Goal: Transaction & Acquisition: Purchase product/service

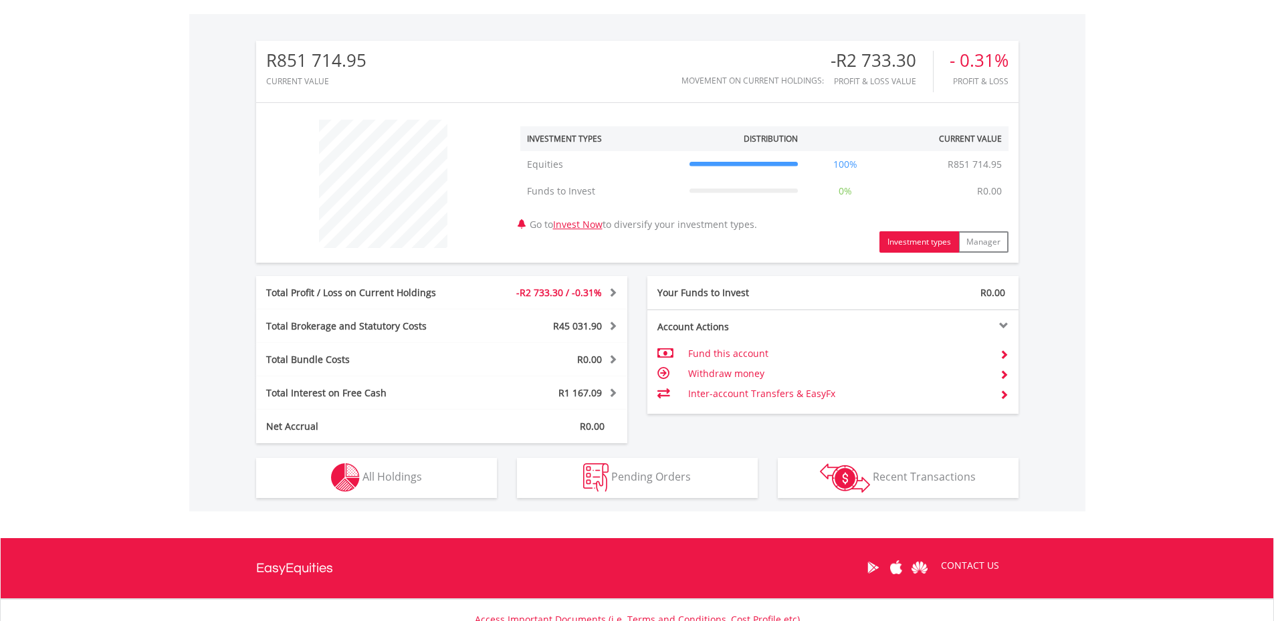
scroll to position [401, 0]
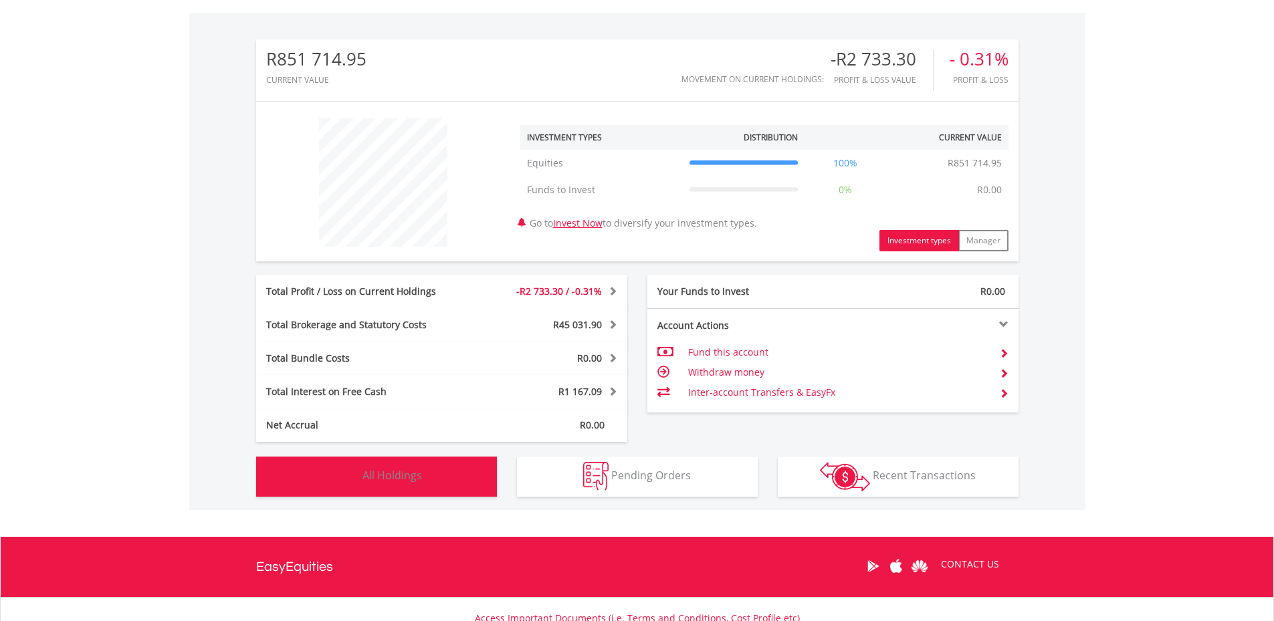
click at [449, 469] on button "Holdings All Holdings" at bounding box center [376, 477] width 241 height 40
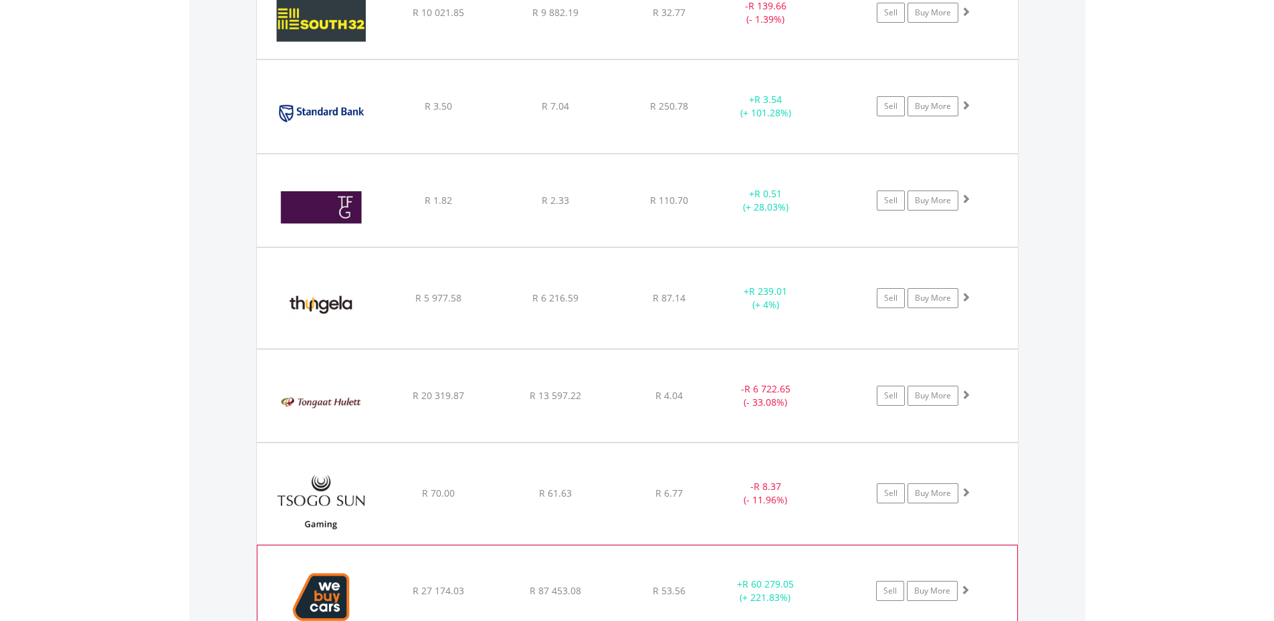
scroll to position [3225, 0]
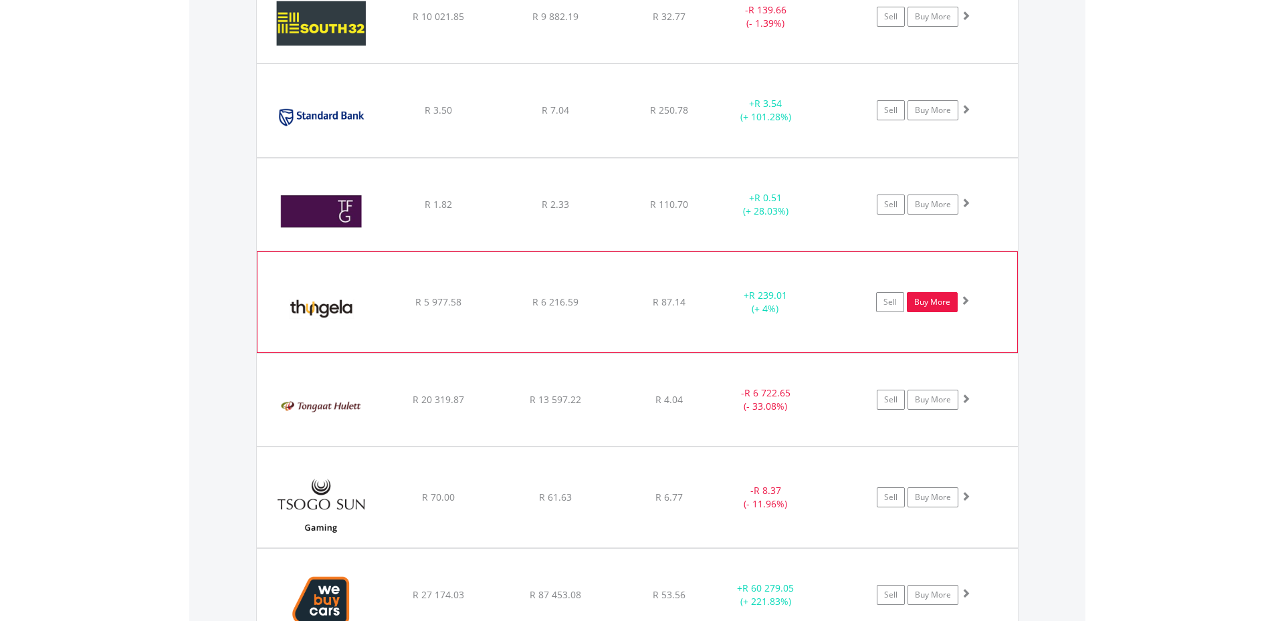
click at [935, 301] on link "Buy More" at bounding box center [932, 302] width 51 height 20
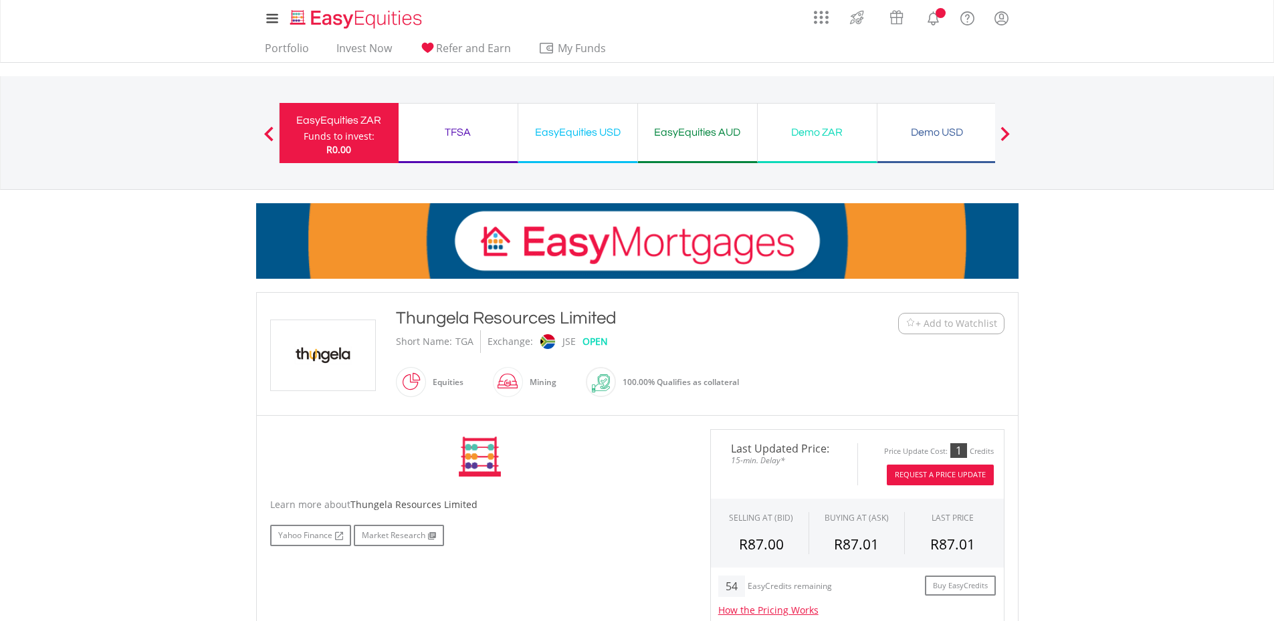
scroll to position [201, 0]
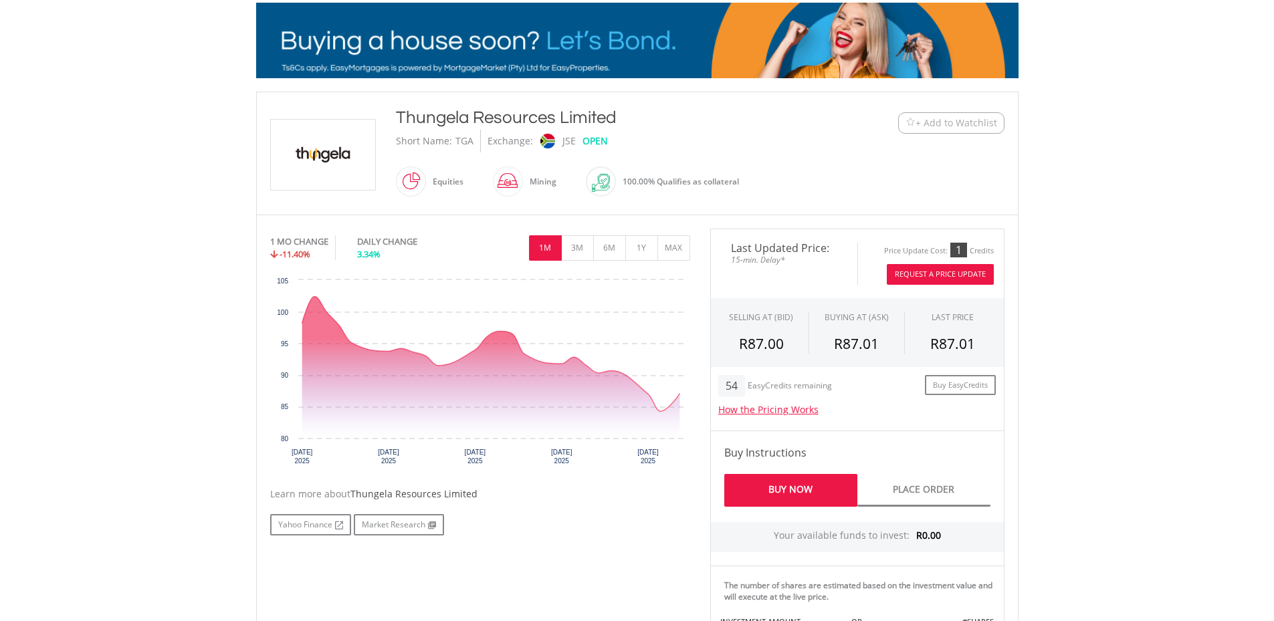
click at [933, 271] on button "Request A Price Update" at bounding box center [939, 274] width 107 height 21
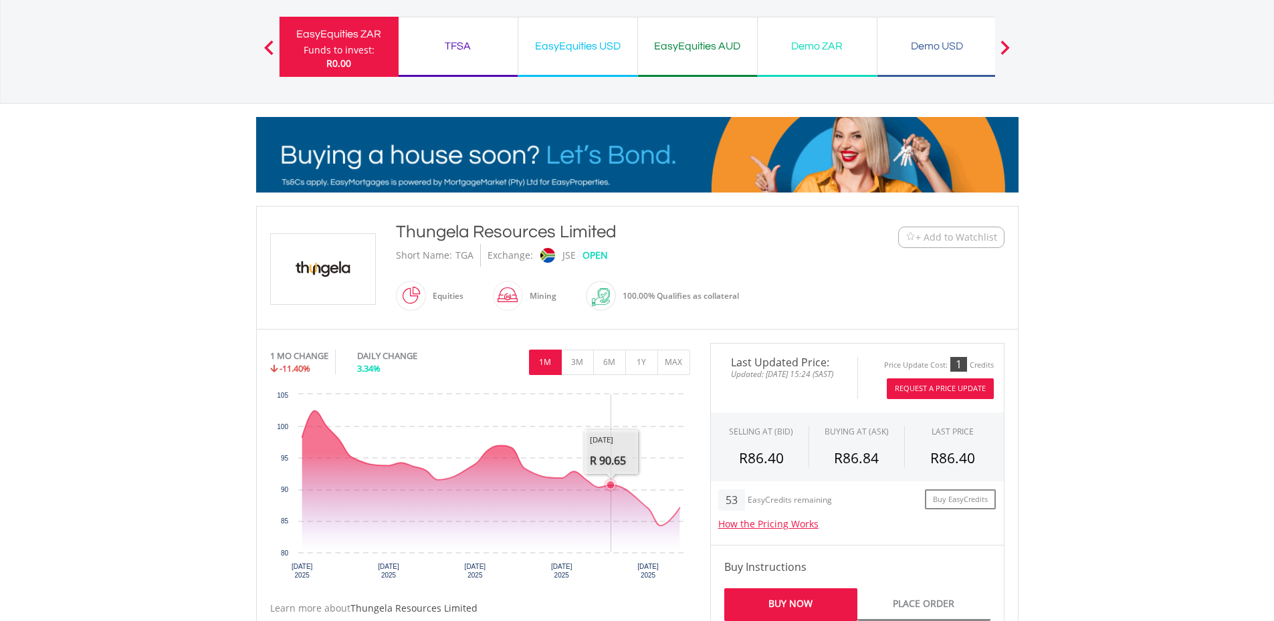
scroll to position [0, 0]
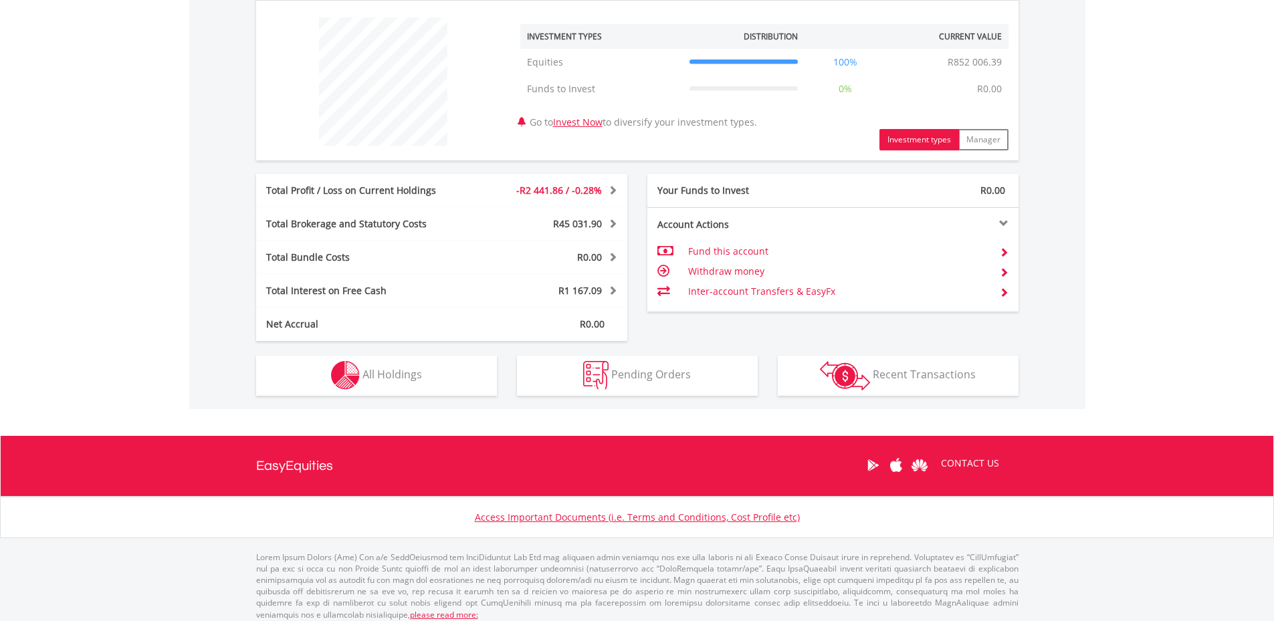
scroll to position [510, 0]
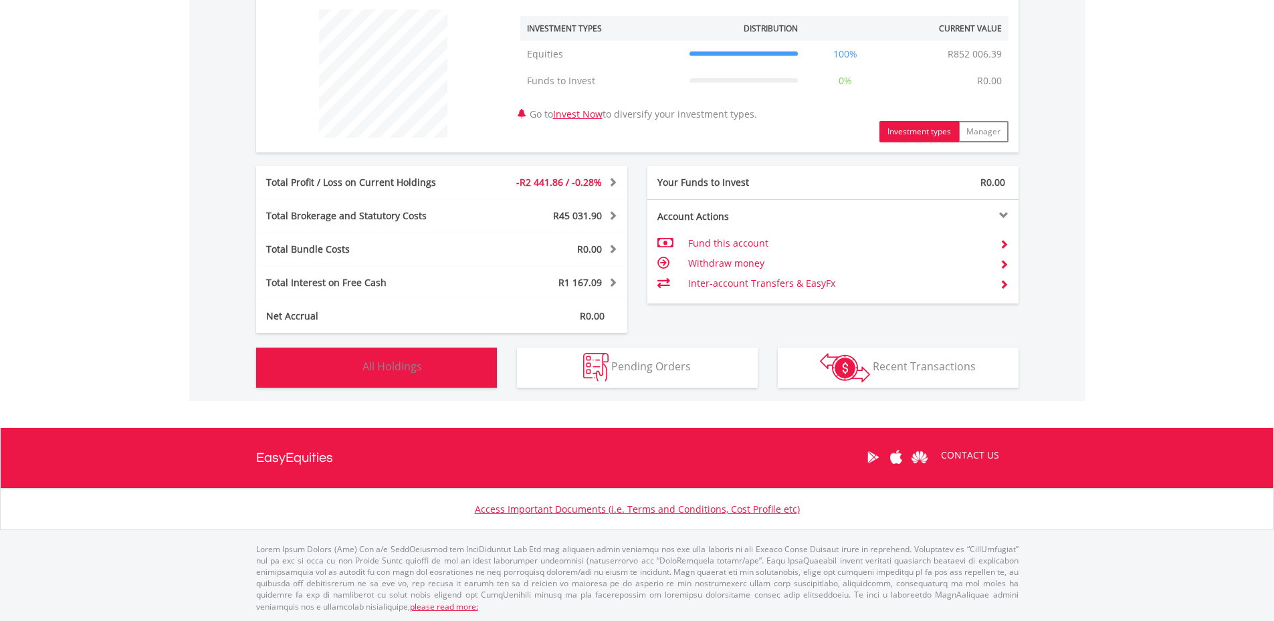
click at [418, 356] on button "Holdings All Holdings" at bounding box center [376, 368] width 241 height 40
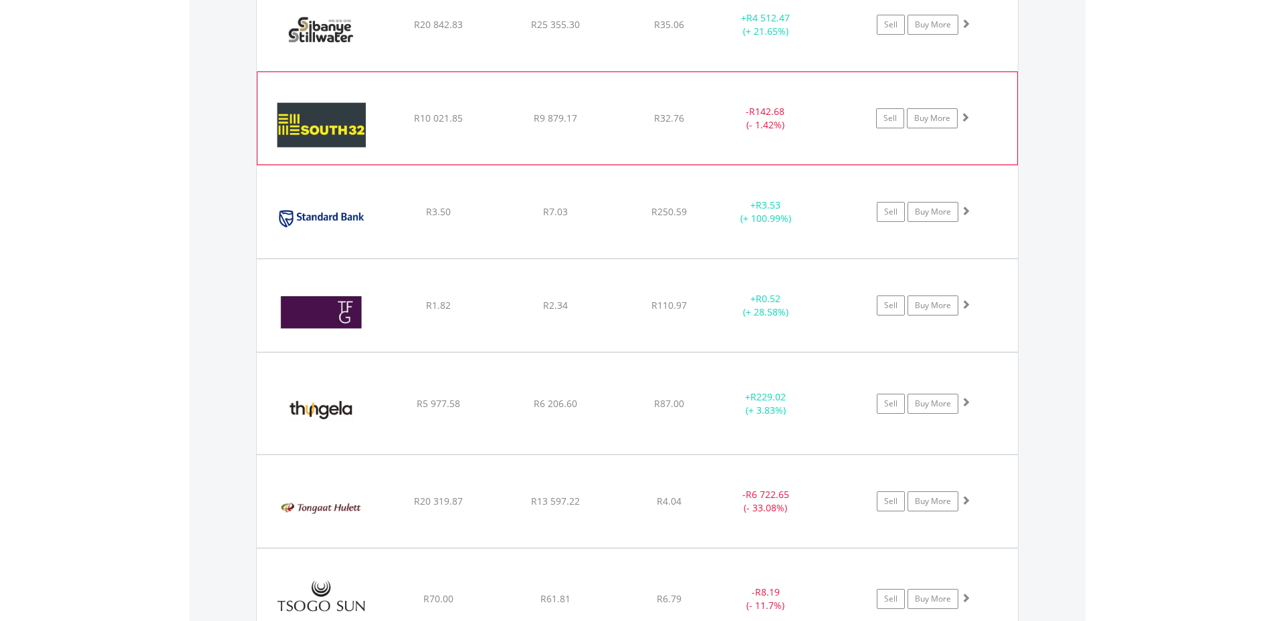
scroll to position [3144, 0]
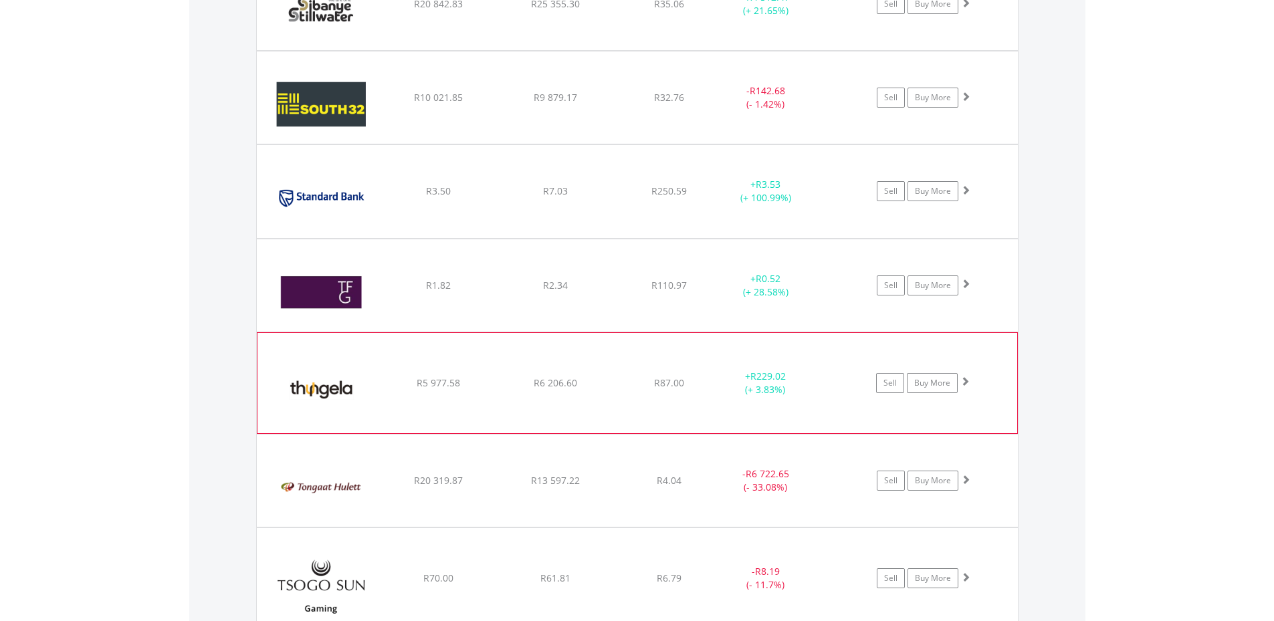
click at [326, 392] on img at bounding box center [321, 390] width 115 height 80
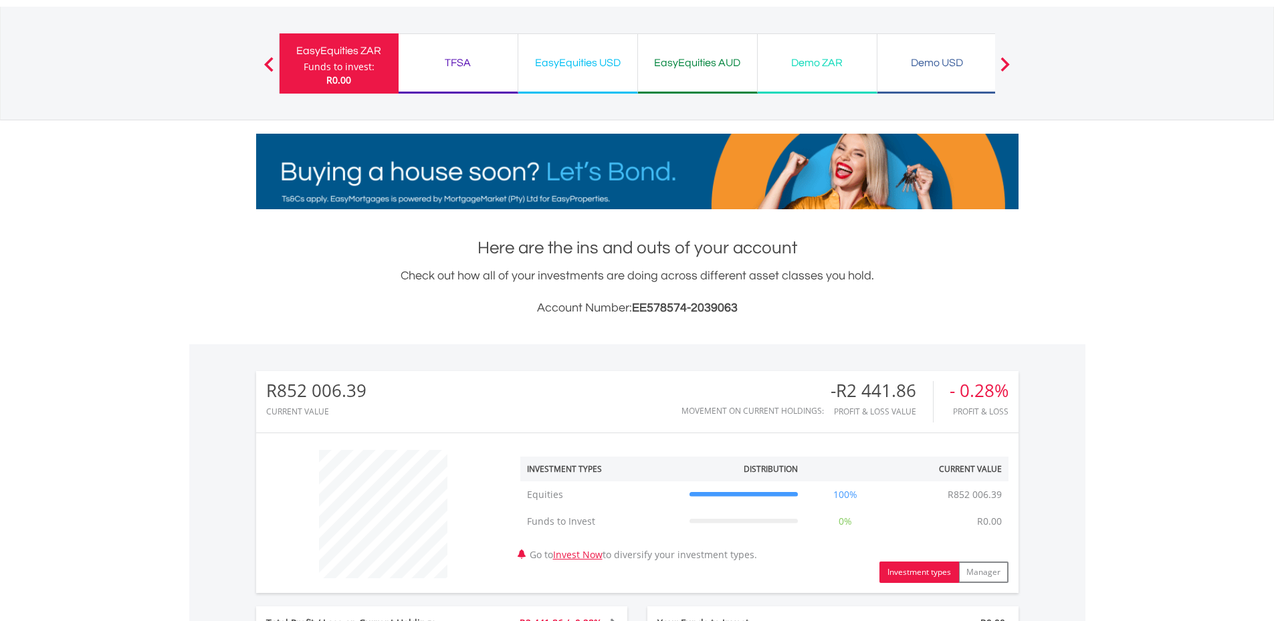
scroll to position [0, 0]
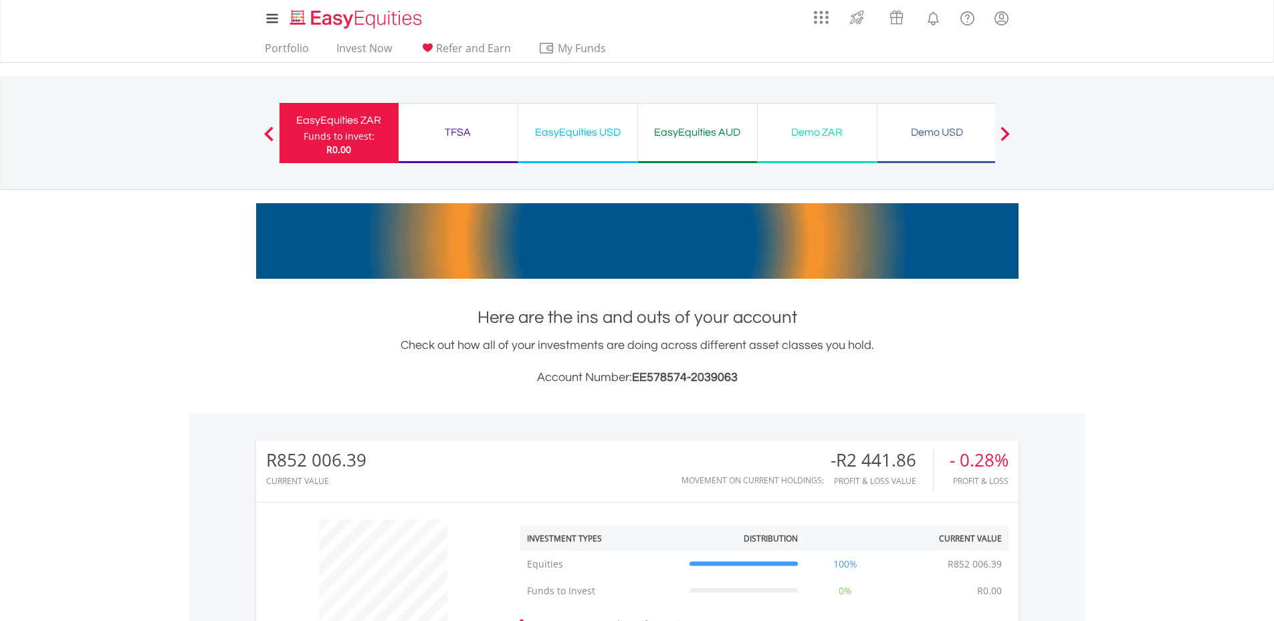
click at [447, 128] on div "TFSA" at bounding box center [457, 132] width 103 height 19
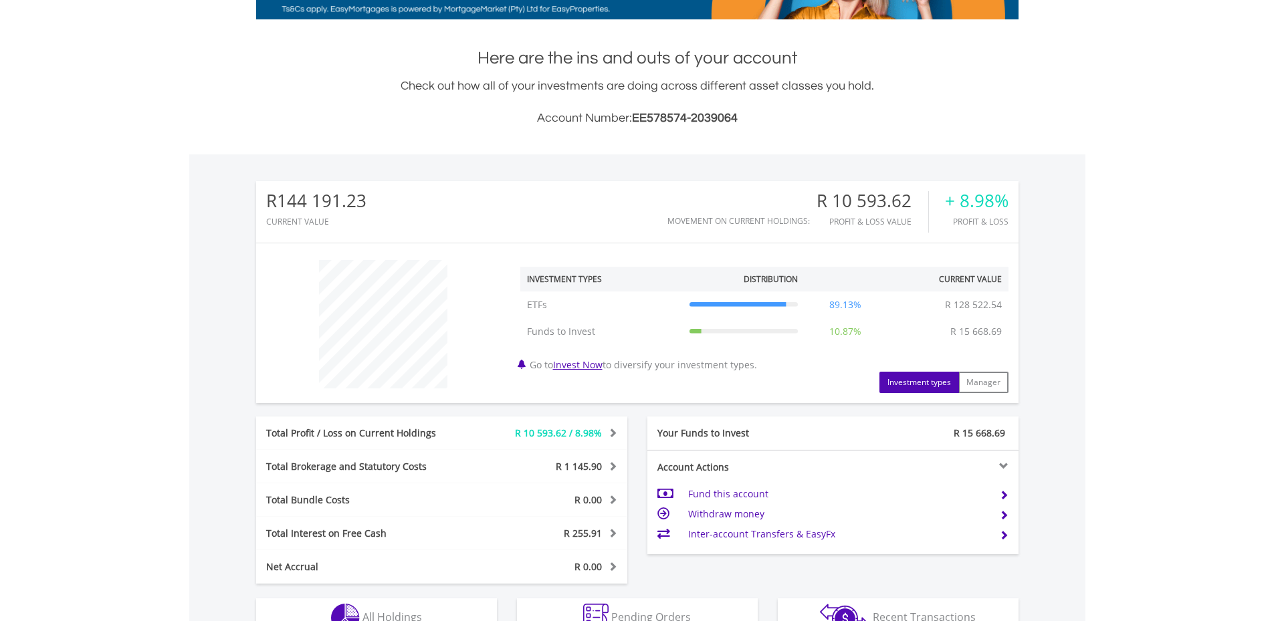
scroll to position [334, 0]
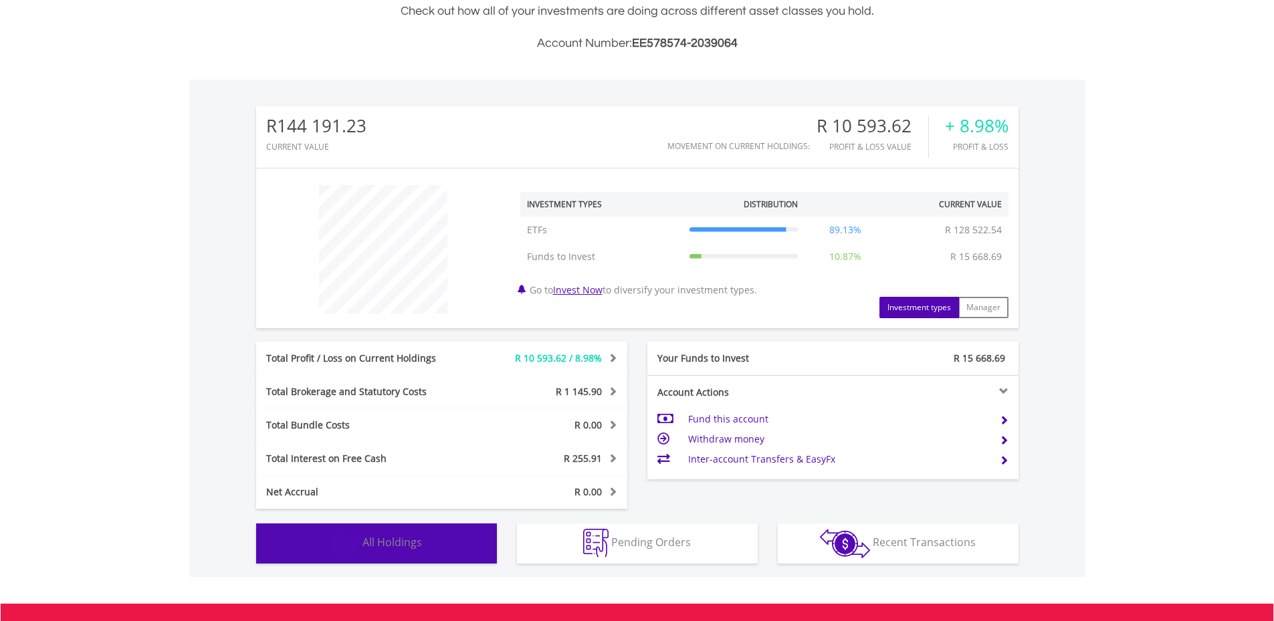
click at [406, 547] on span "All Holdings" at bounding box center [391, 542] width 59 height 15
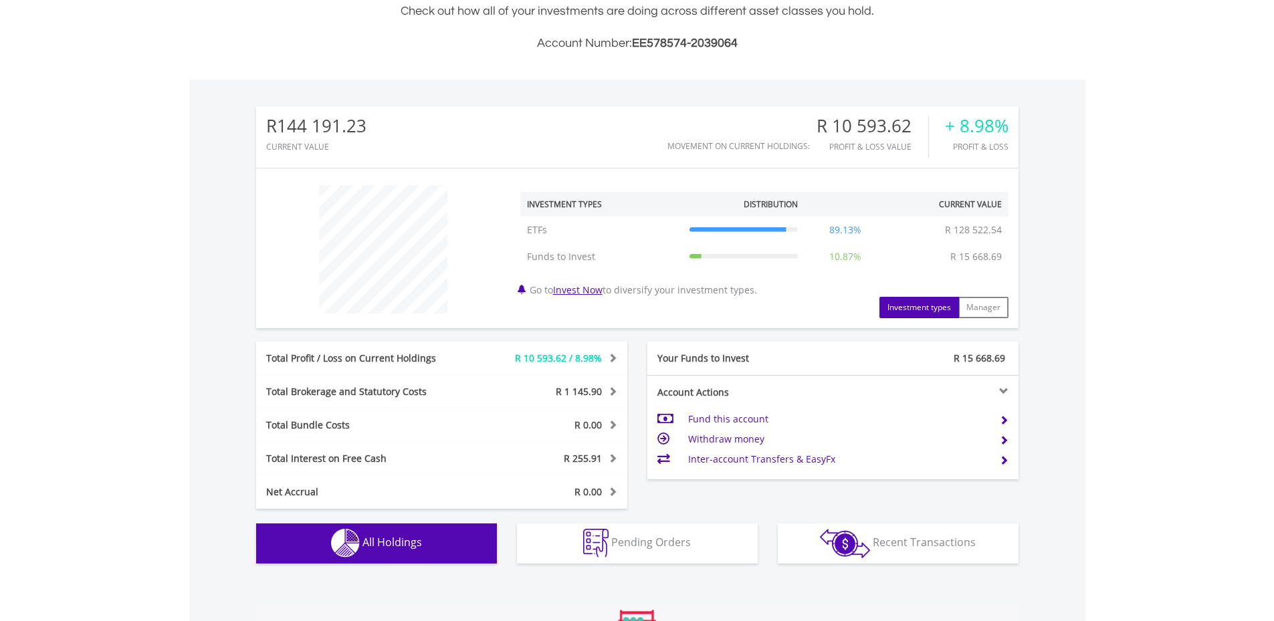
scroll to position [938, 0]
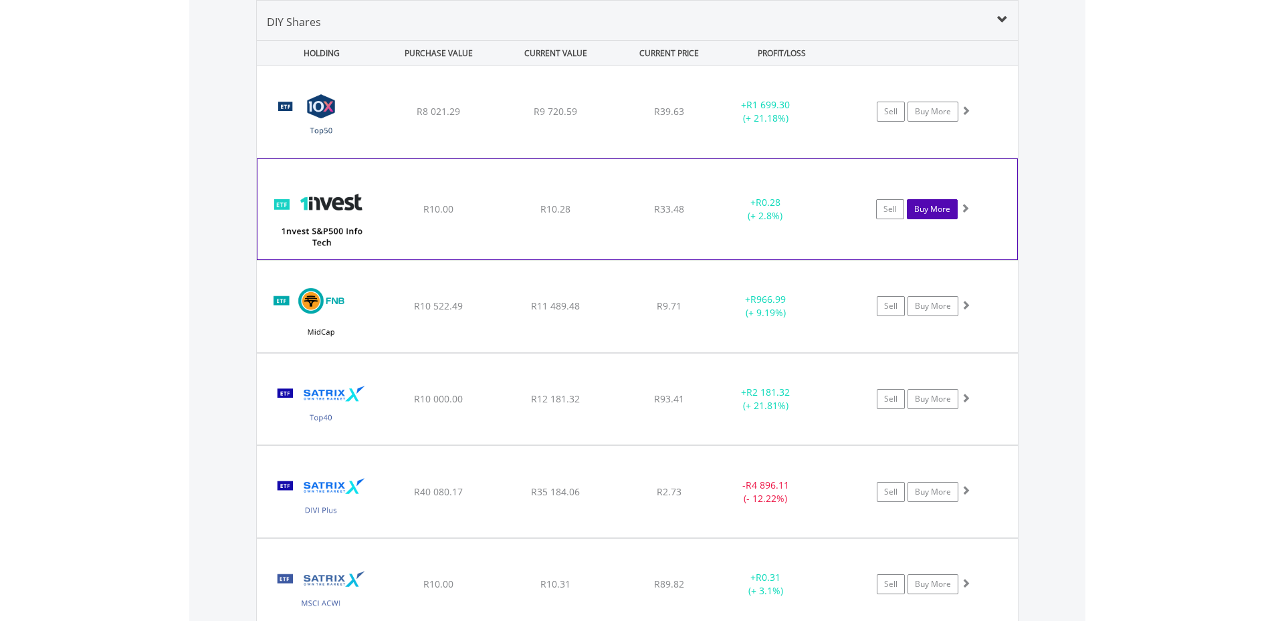
click at [922, 213] on link "Buy More" at bounding box center [932, 209] width 51 height 20
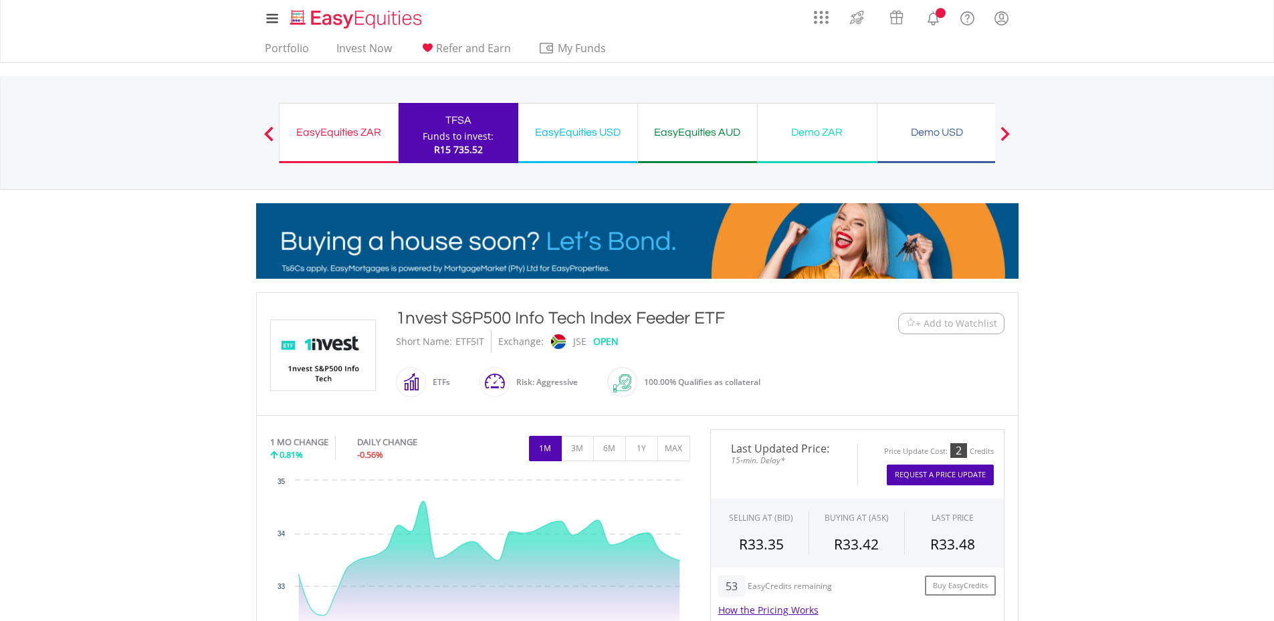
click at [920, 473] on button "Request A Price Update" at bounding box center [939, 475] width 107 height 21
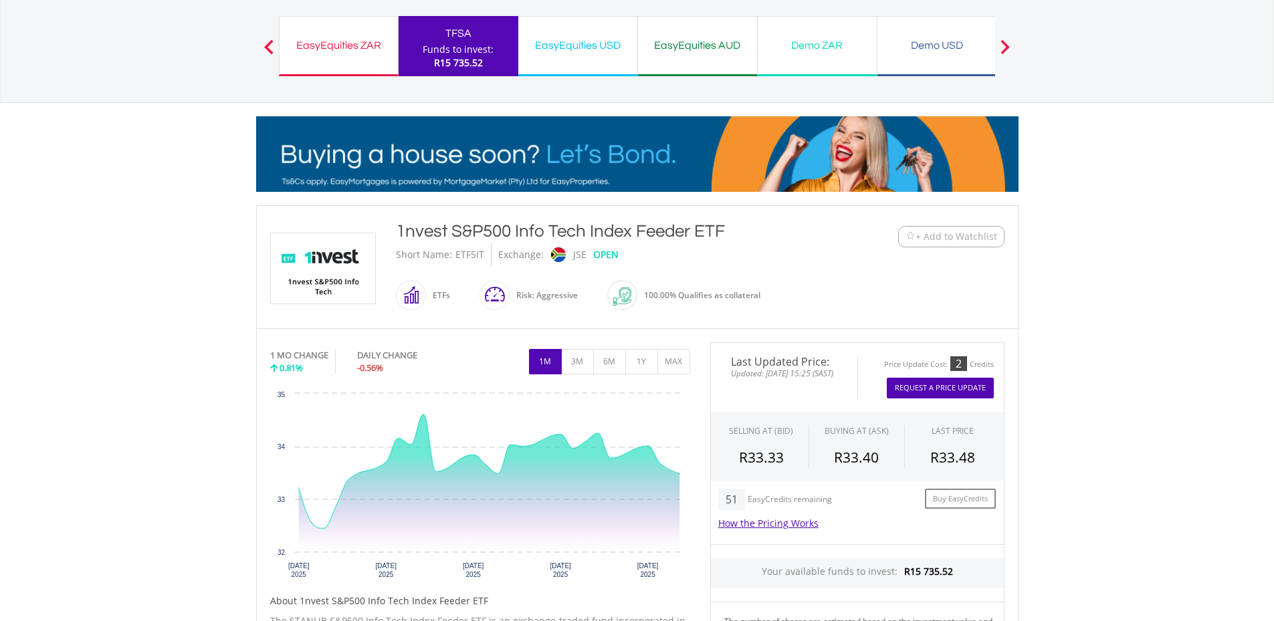
scroll to position [201, 0]
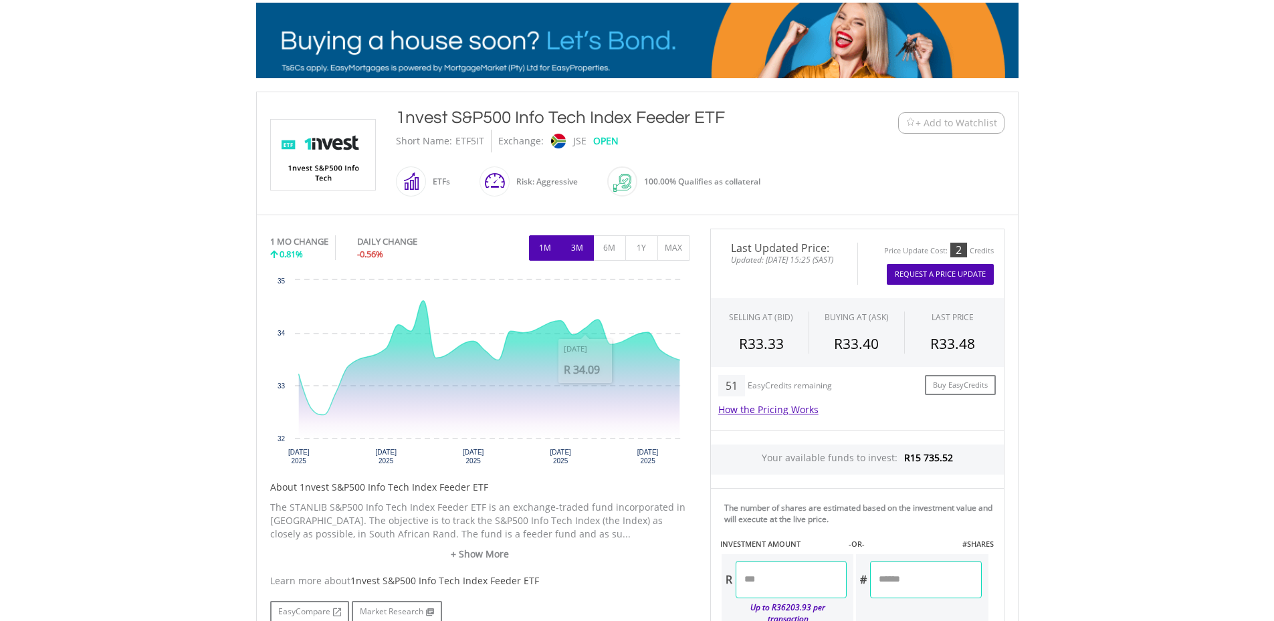
click at [576, 249] on button "3M" at bounding box center [577, 247] width 33 height 25
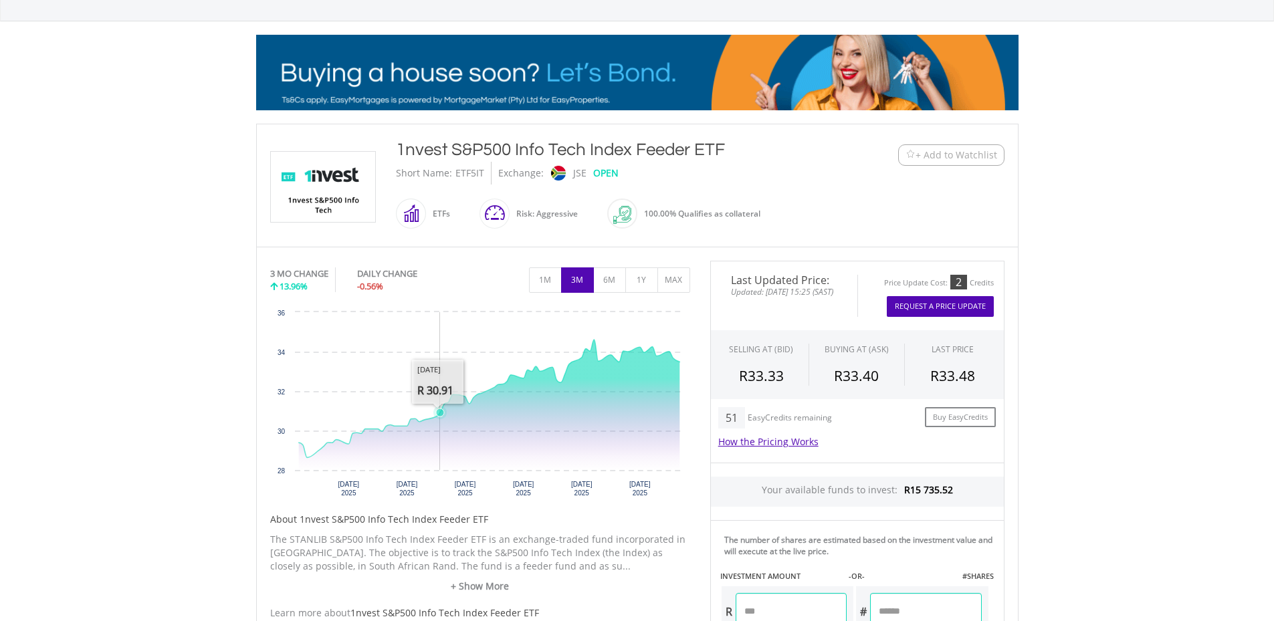
scroll to position [267, 0]
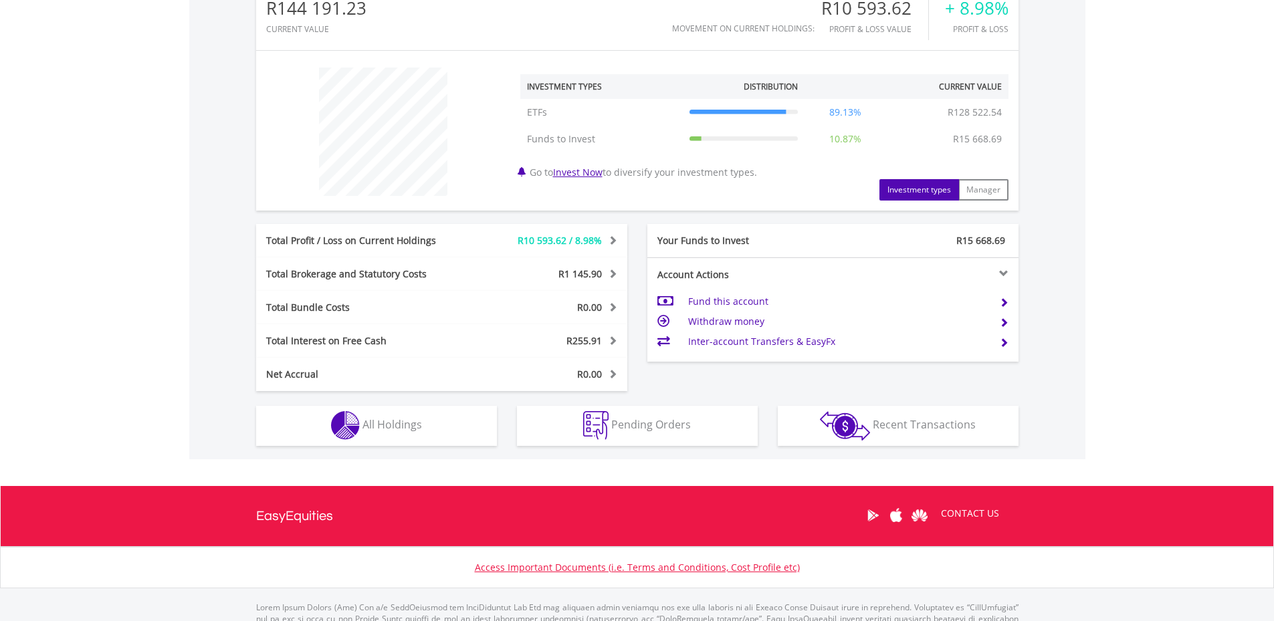
scroll to position [510, 0]
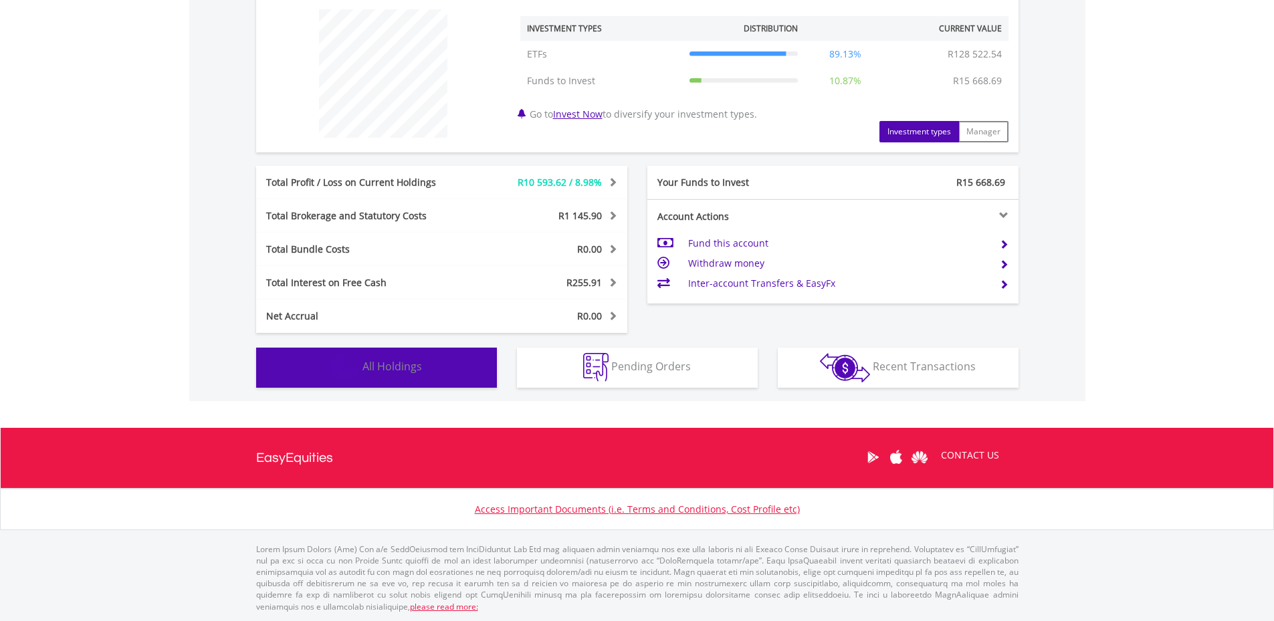
click at [393, 366] on span "All Holdings" at bounding box center [391, 366] width 59 height 15
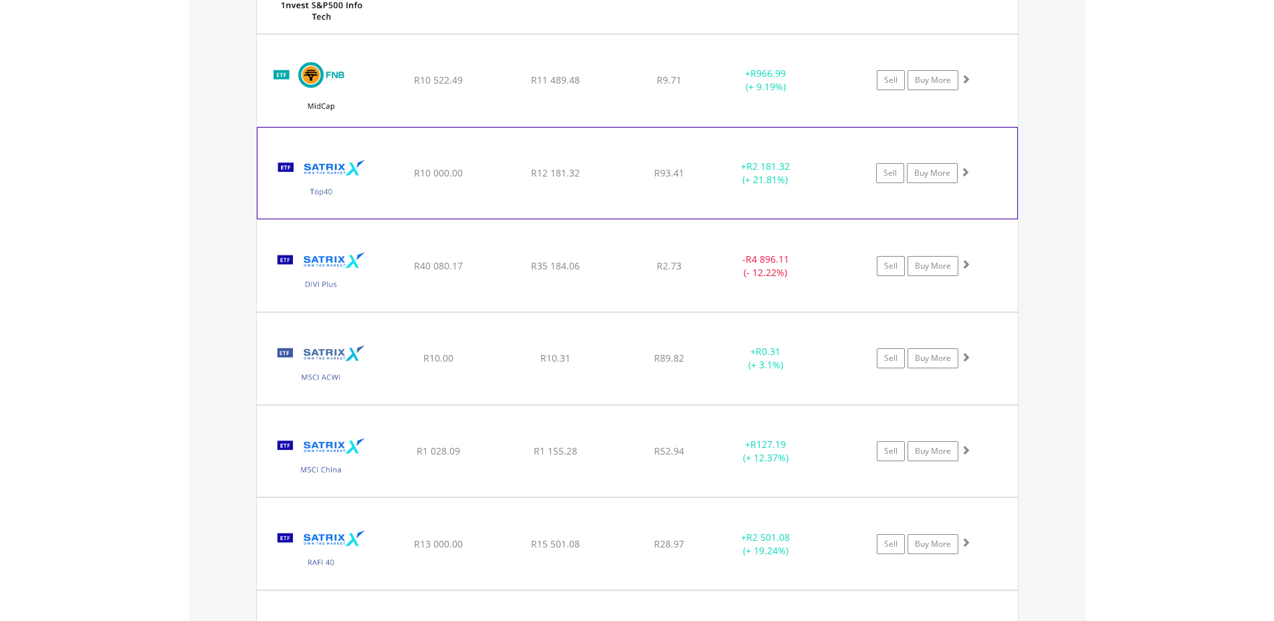
scroll to position [1272, 0]
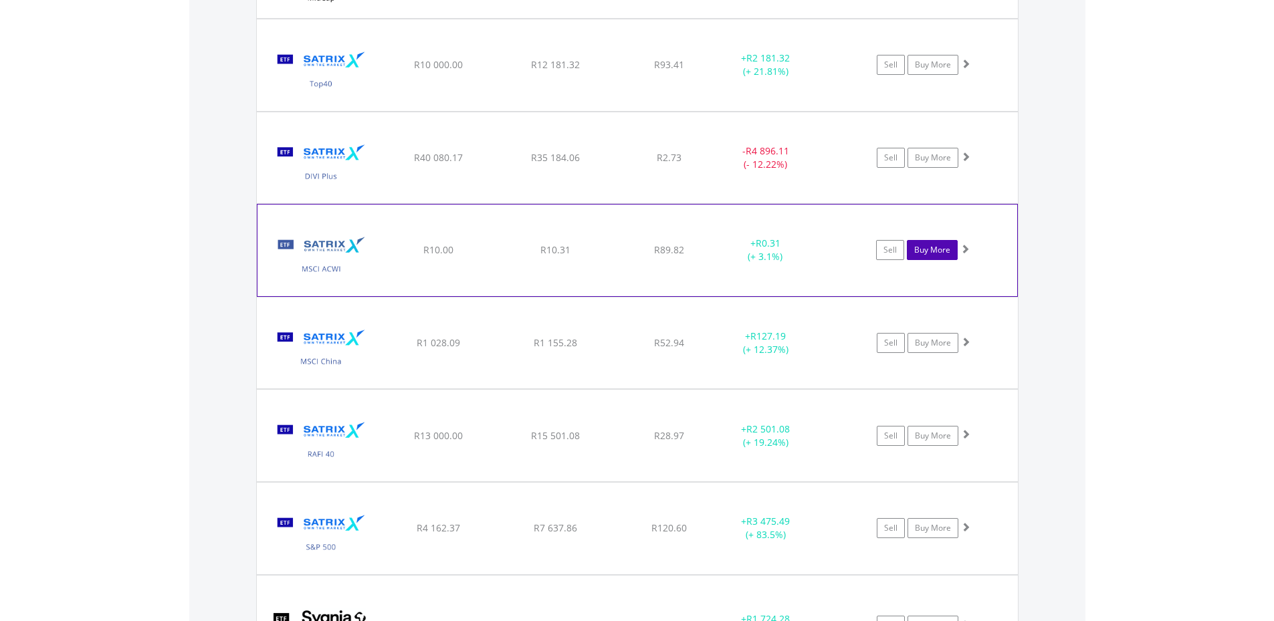
click at [927, 251] on link "Buy More" at bounding box center [932, 250] width 51 height 20
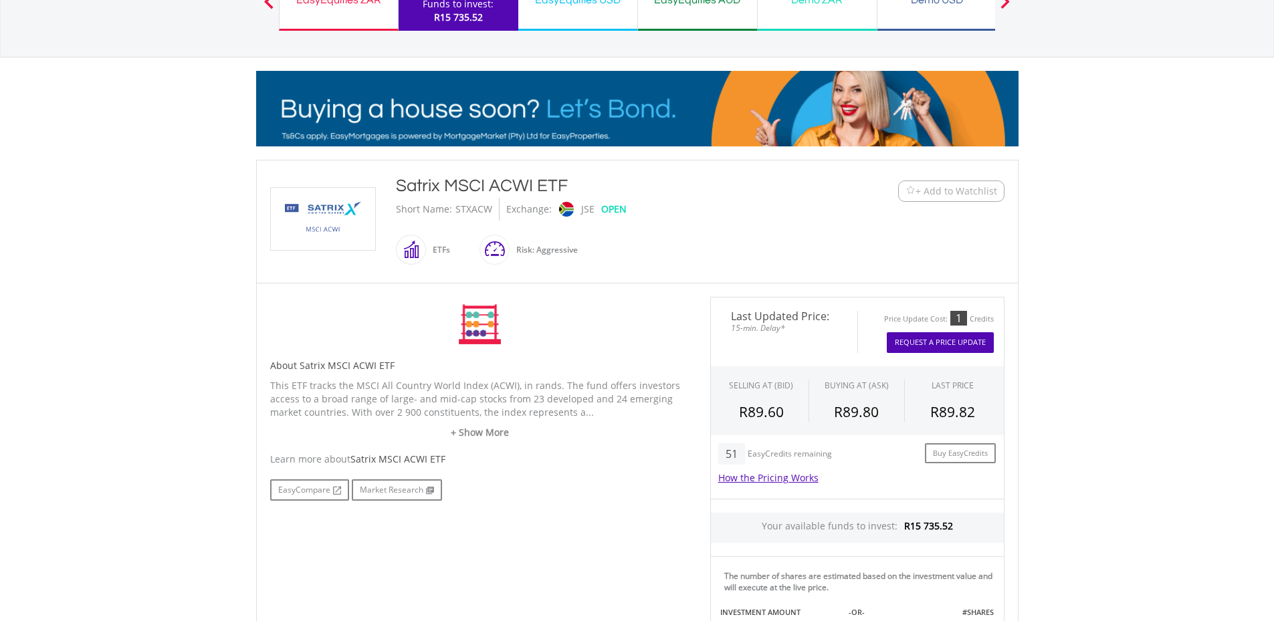
scroll to position [134, 0]
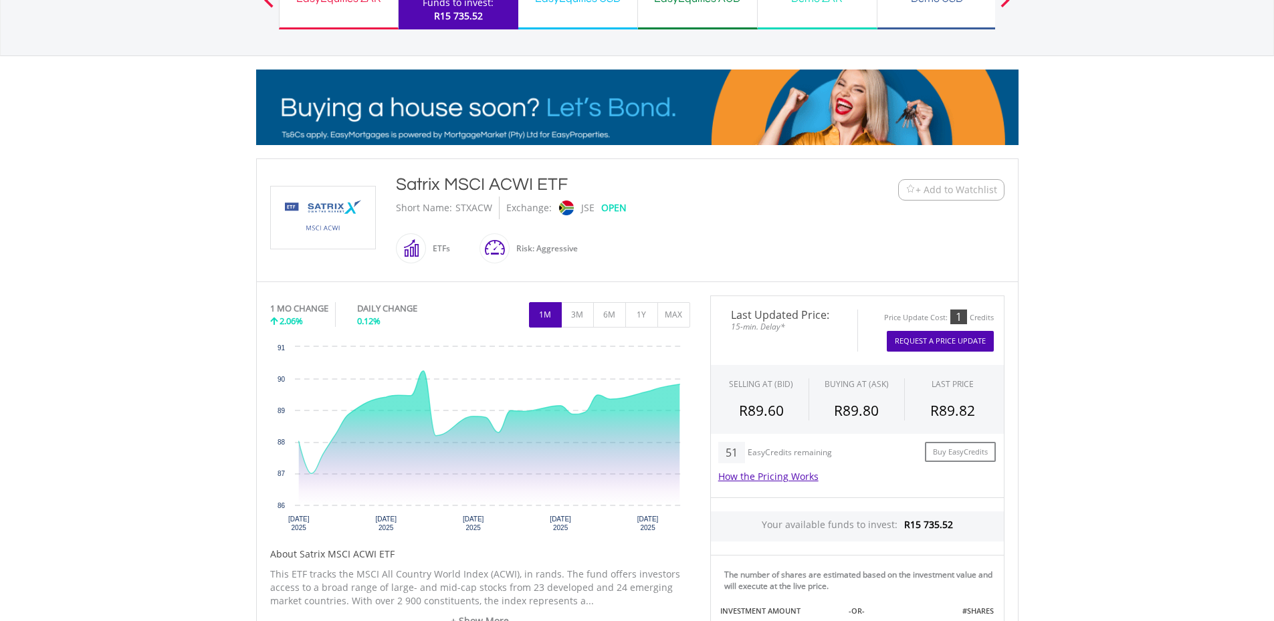
click at [917, 338] on button "Request A Price Update" at bounding box center [939, 341] width 107 height 21
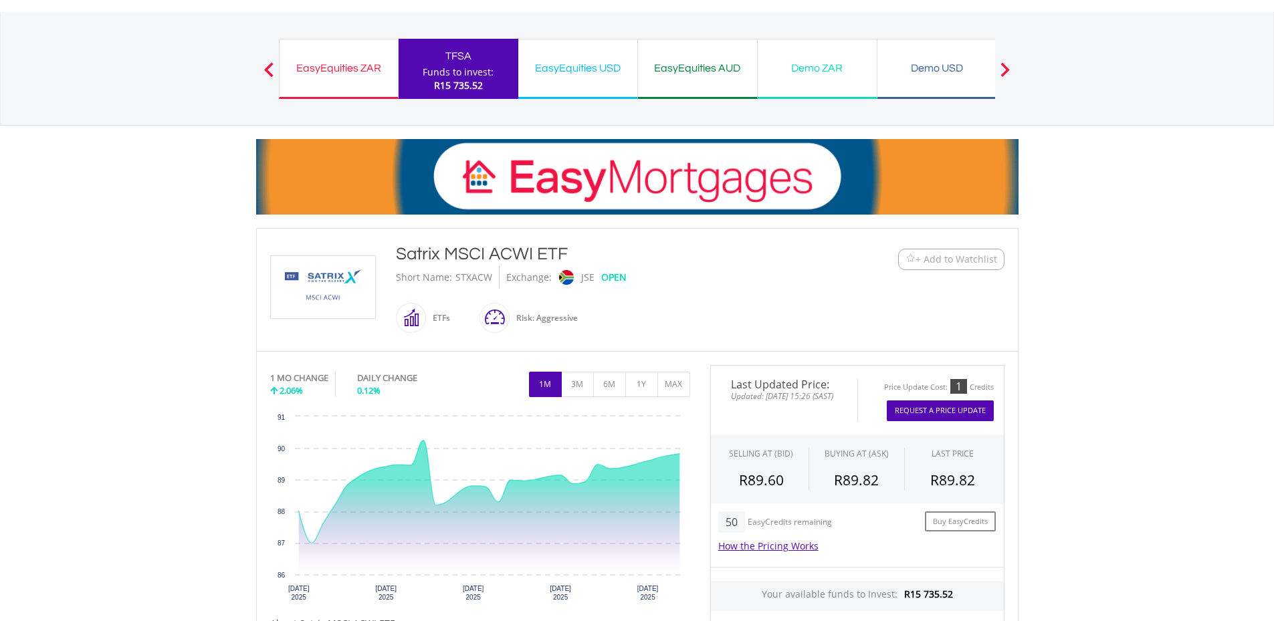
scroll to position [0, 0]
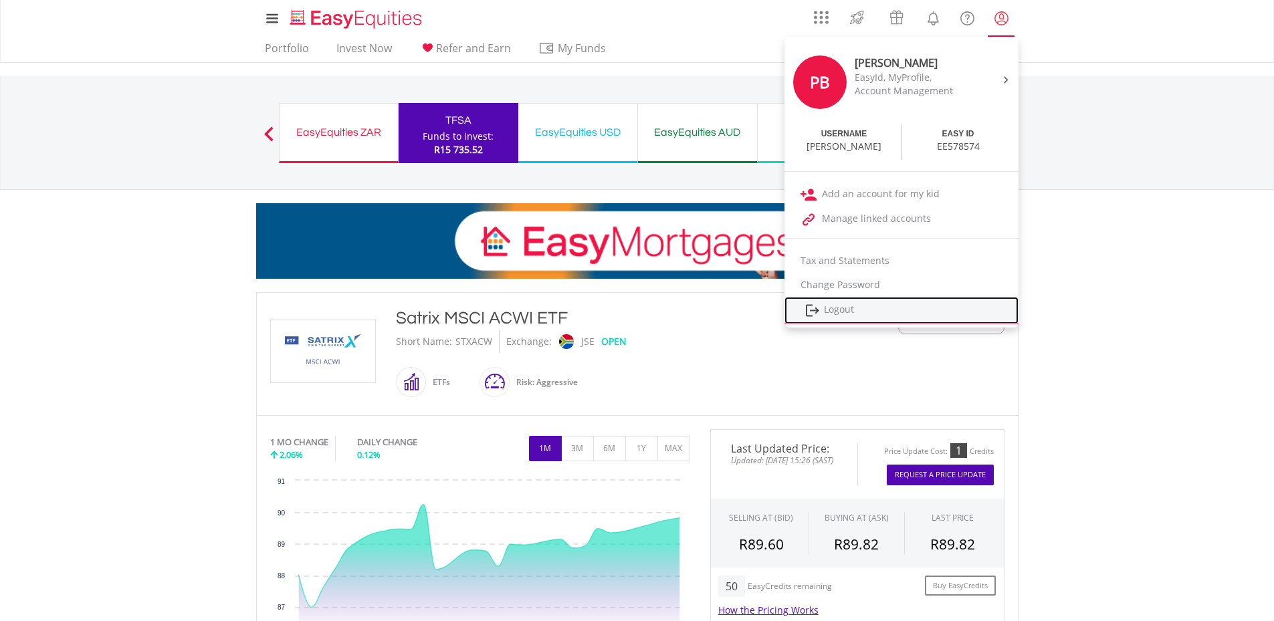
click at [848, 310] on link "Logout" at bounding box center [901, 310] width 234 height 27
